Goal: Find specific page/section: Find specific page/section

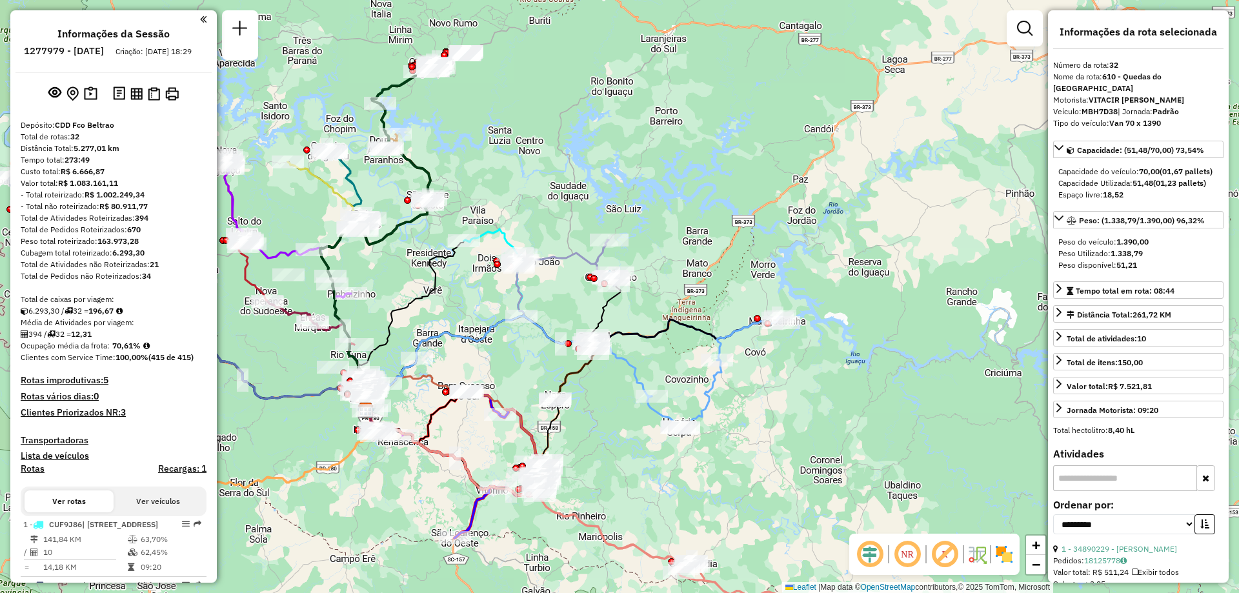
select select "**********"
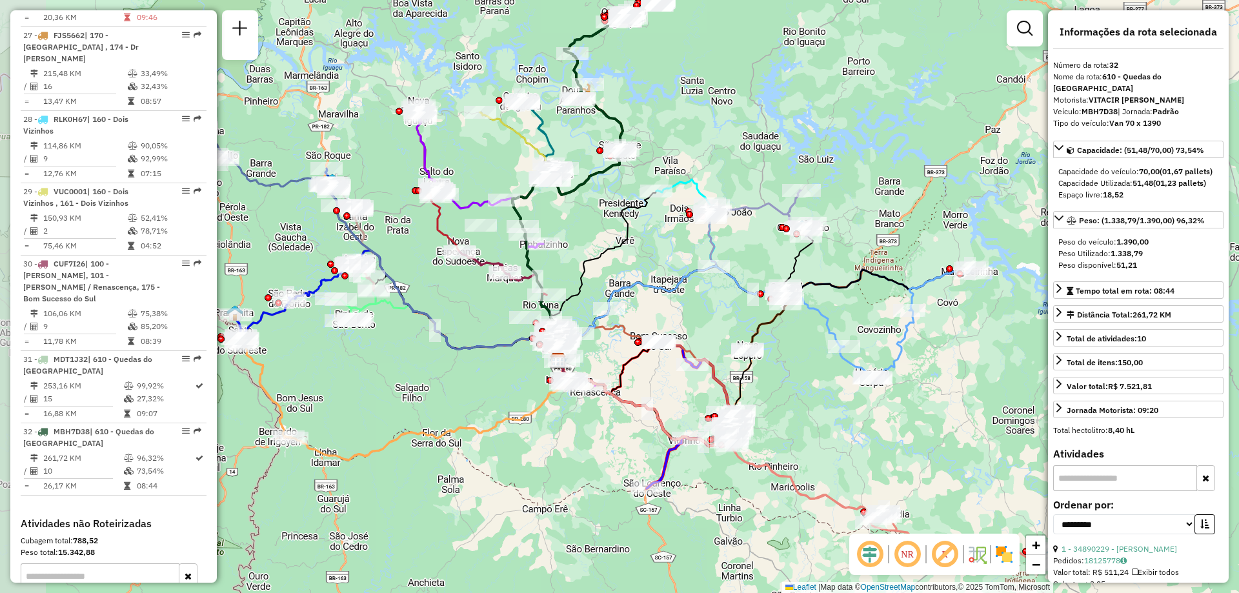
drag, startPoint x: 529, startPoint y: 221, endPoint x: 715, endPoint y: 172, distance: 192.2
click at [715, 172] on div "Janela de atendimento Grade de atendimento Capacidade Transportadoras Veículos …" at bounding box center [619, 296] width 1239 height 593
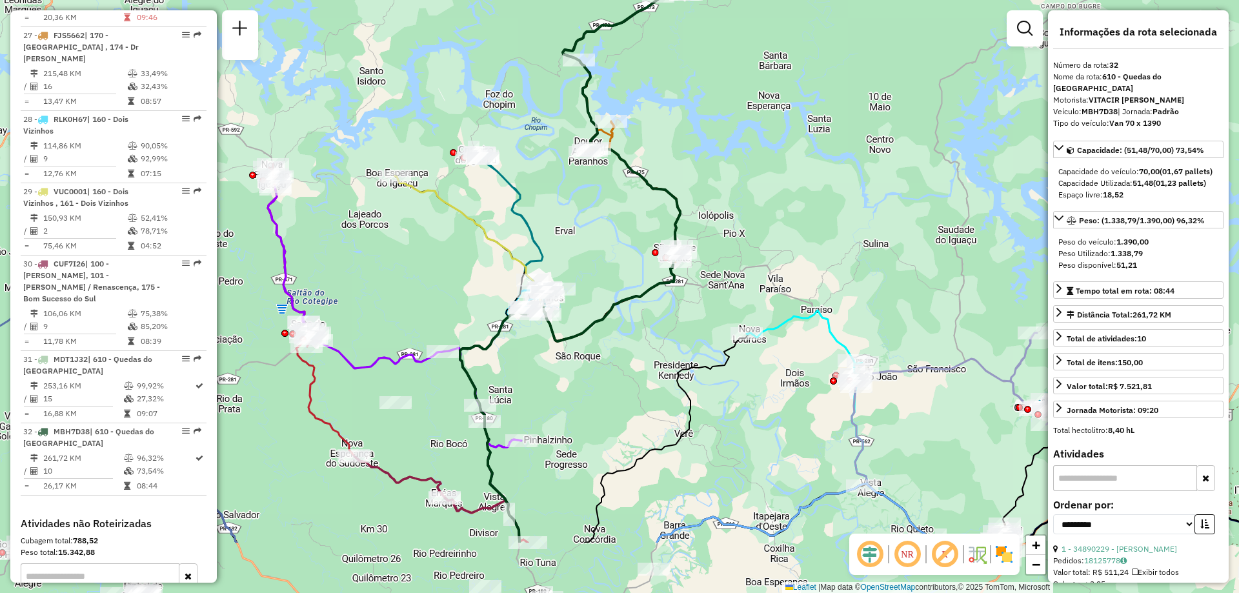
drag, startPoint x: 580, startPoint y: 226, endPoint x: 481, endPoint y: 129, distance: 137.8
click at [481, 129] on div "Janela de atendimento Grade de atendimento Capacidade Transportadoras Veículos …" at bounding box center [619, 296] width 1239 height 593
click at [529, 229] on icon at bounding box center [510, 233] width 80 height 162
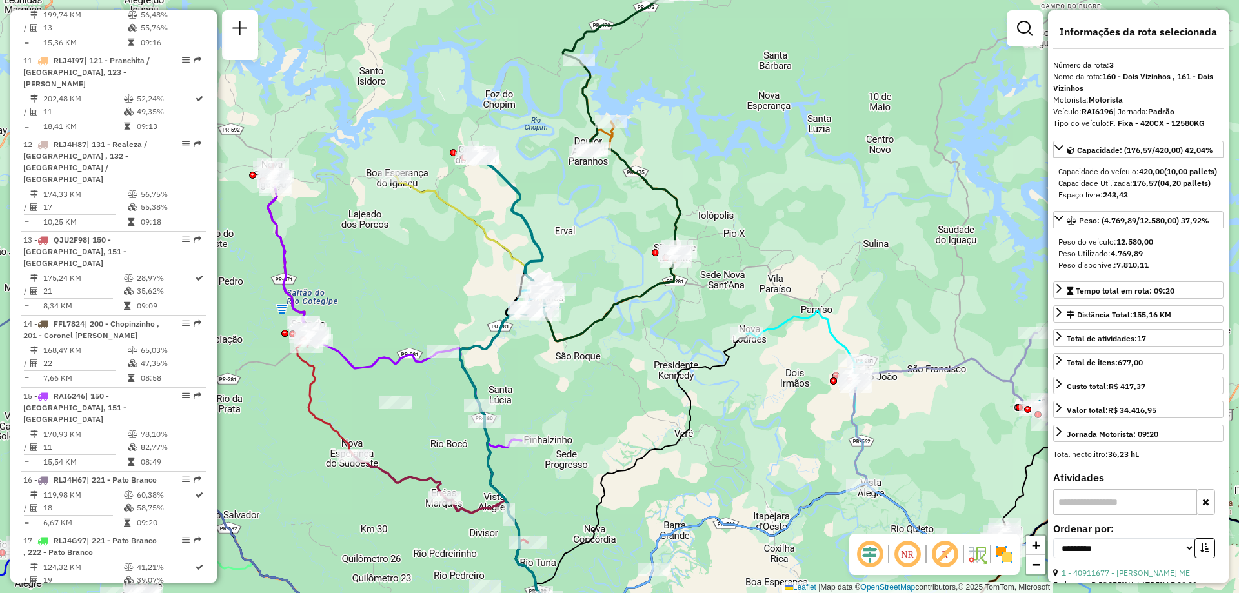
scroll to position [674, 0]
